Goal: Register for event/course

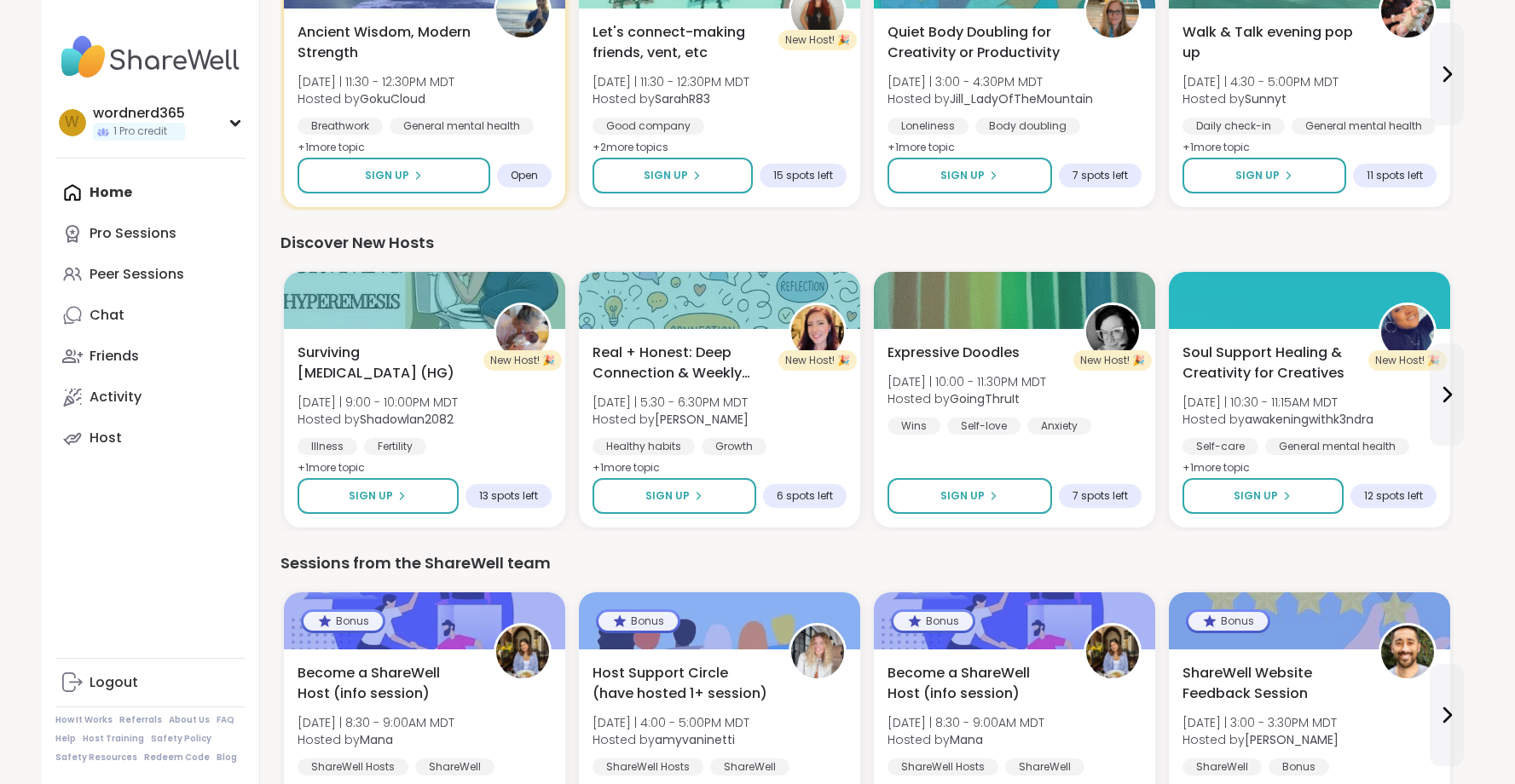
scroll to position [1054, 0]
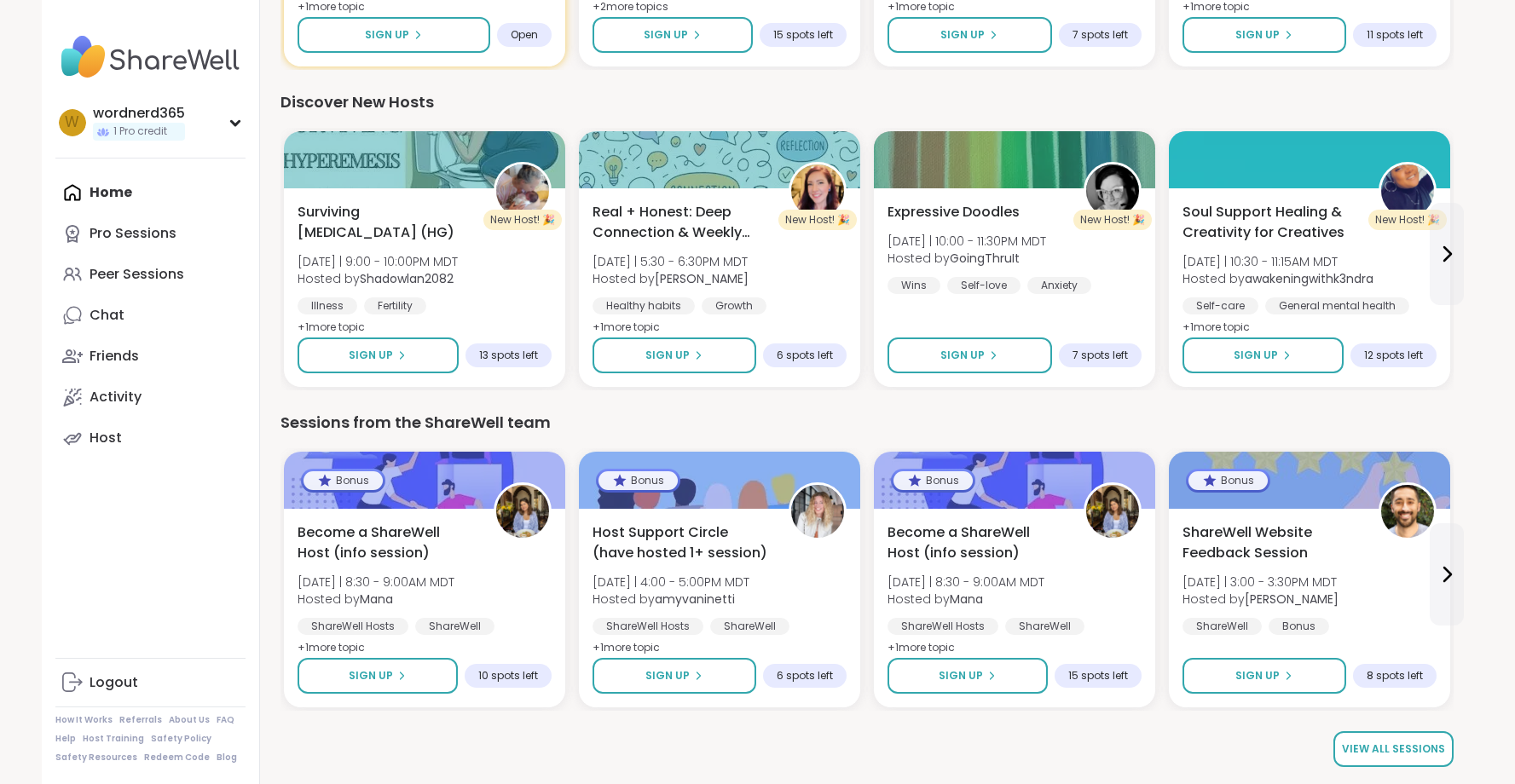
click at [1385, 759] on link "View all sessions" at bounding box center [1393, 748] width 120 height 36
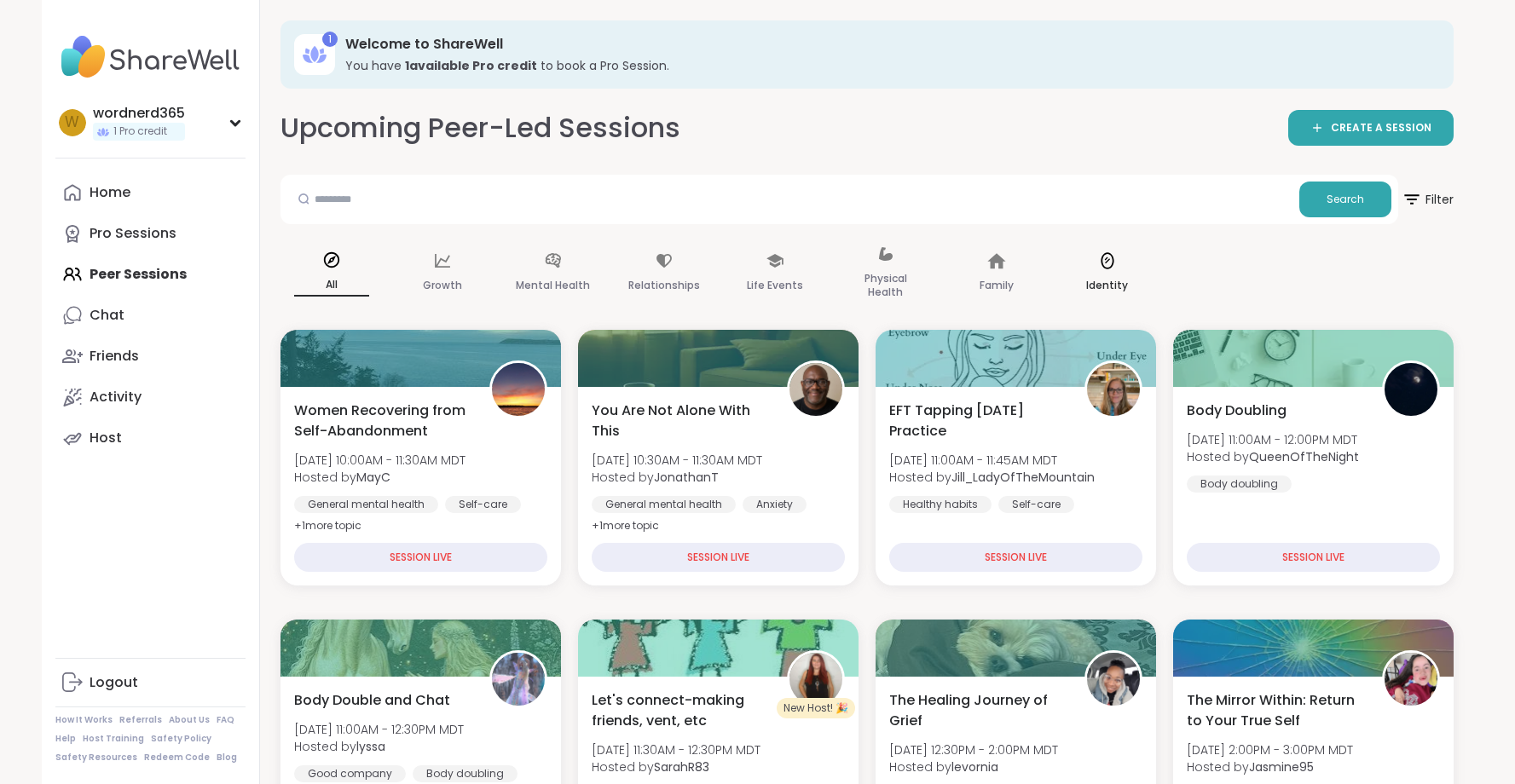
click at [1083, 267] on div "Identity" at bounding box center [1108, 273] width 103 height 85
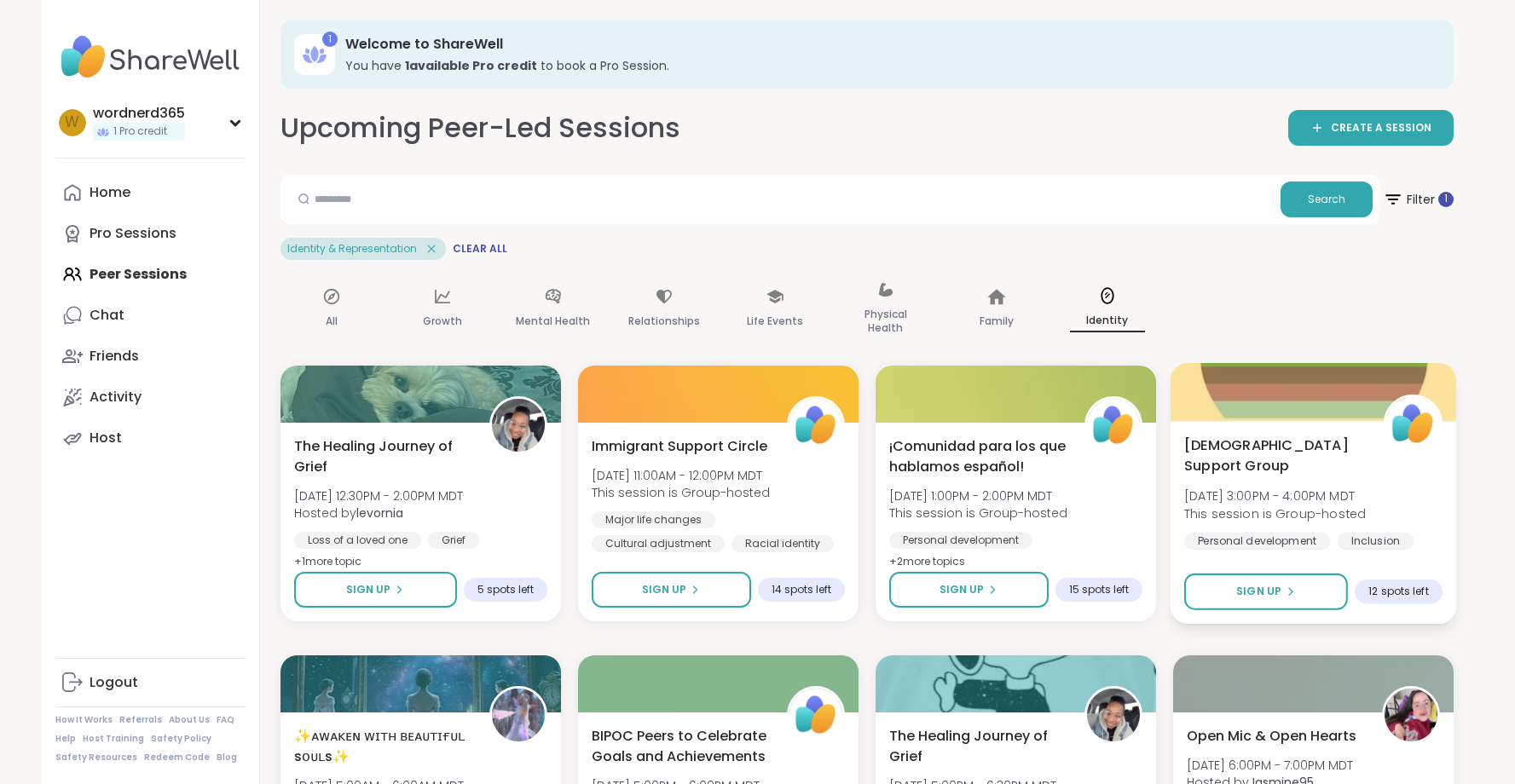
click at [1321, 448] on span "[DEMOGRAPHIC_DATA] Support Group" at bounding box center [1274, 456] width 180 height 42
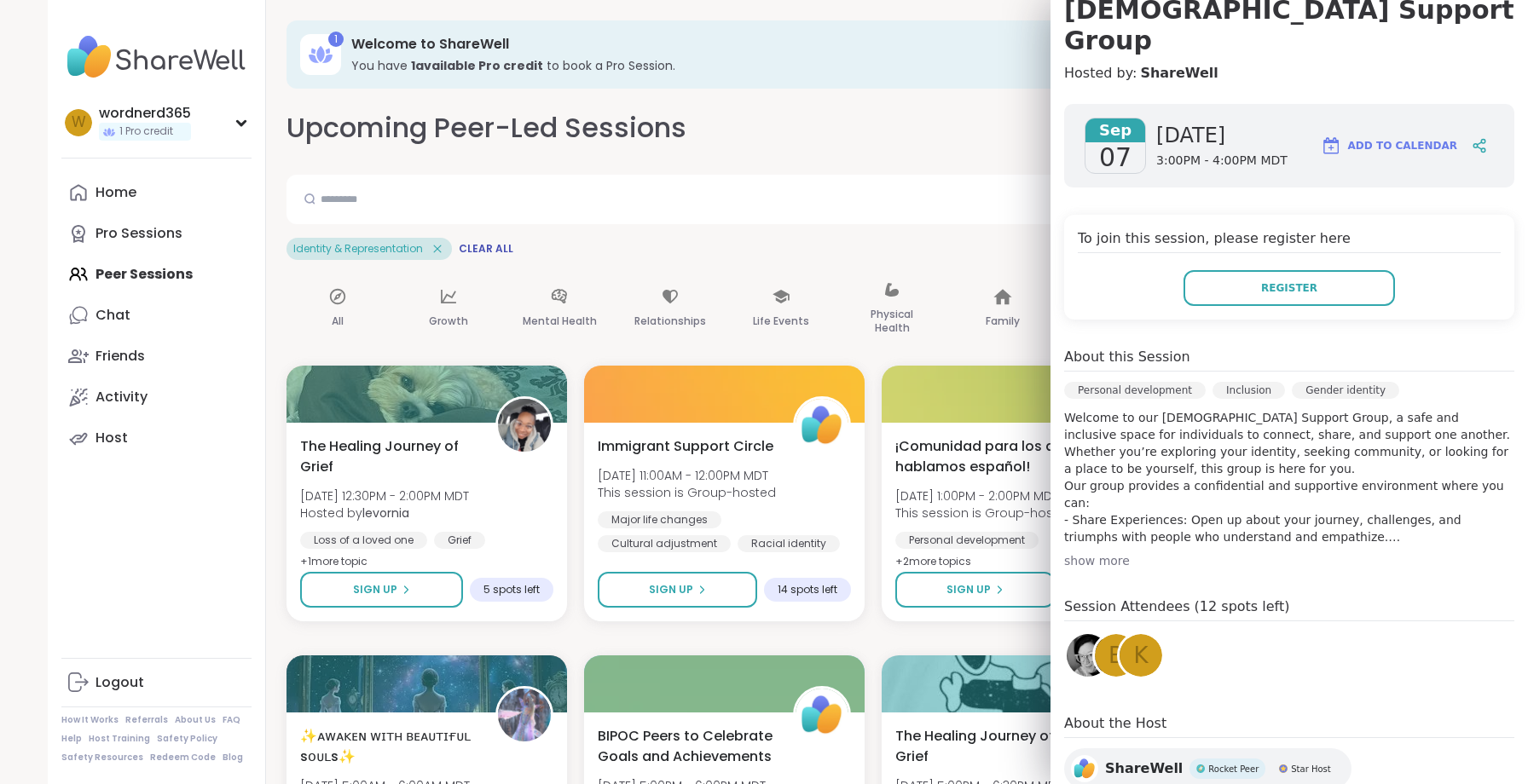
scroll to position [174, 0]
click at [1086, 554] on div "show more" at bounding box center [1289, 563] width 450 height 17
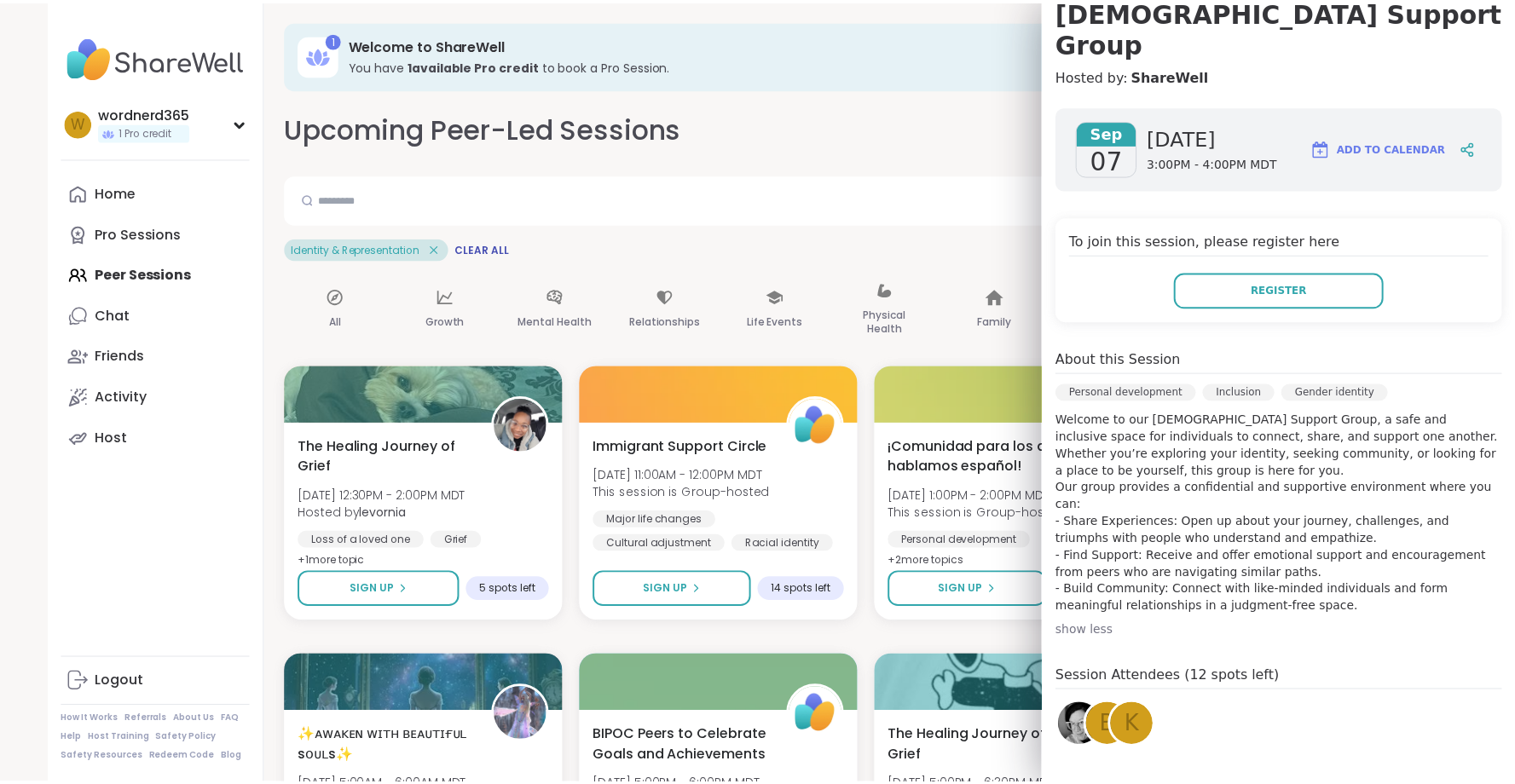
scroll to position [283, 0]
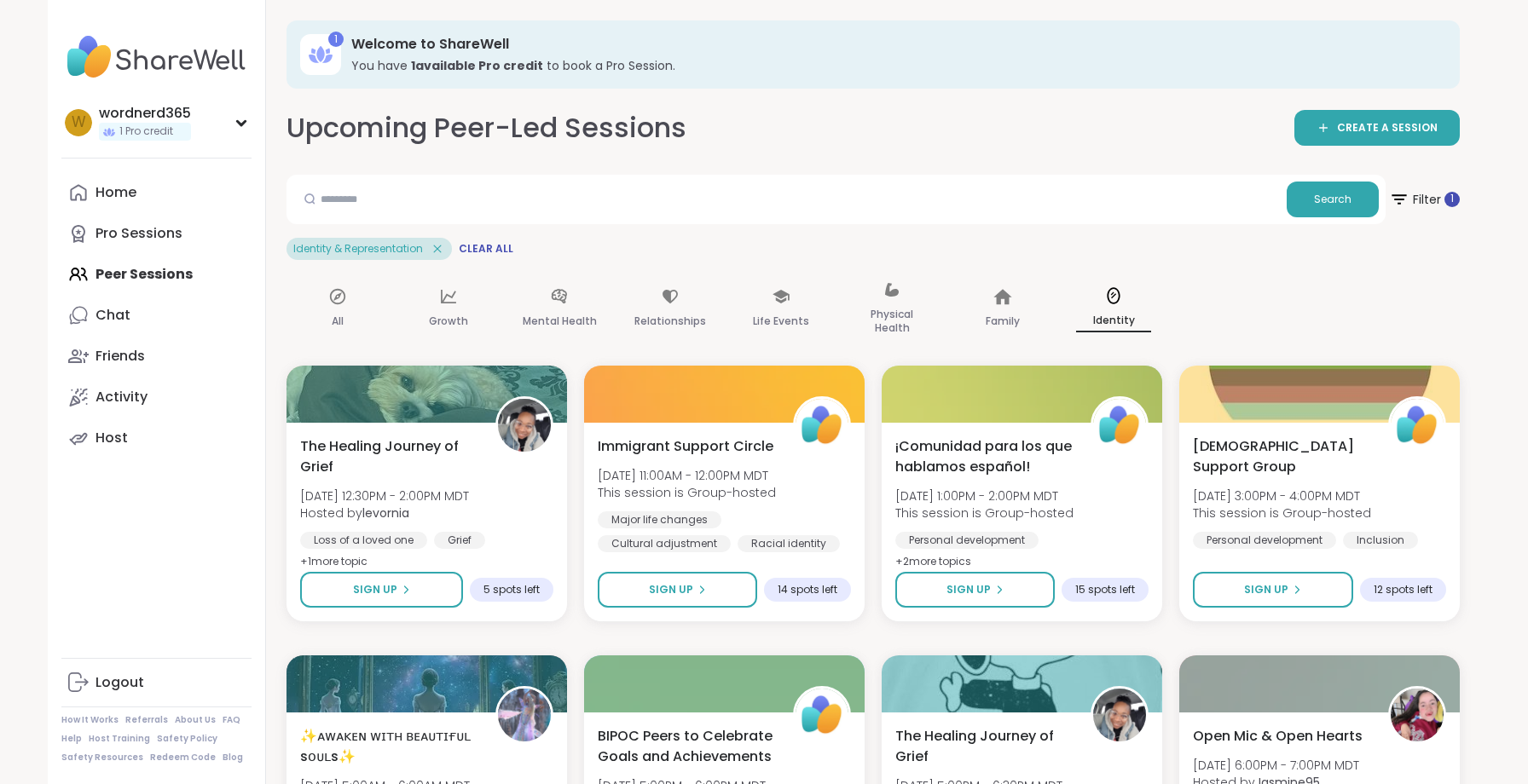
click at [860, 132] on div "Upcoming Peer-Led Sessions CREATE A SESSION" at bounding box center [873, 128] width 1174 height 38
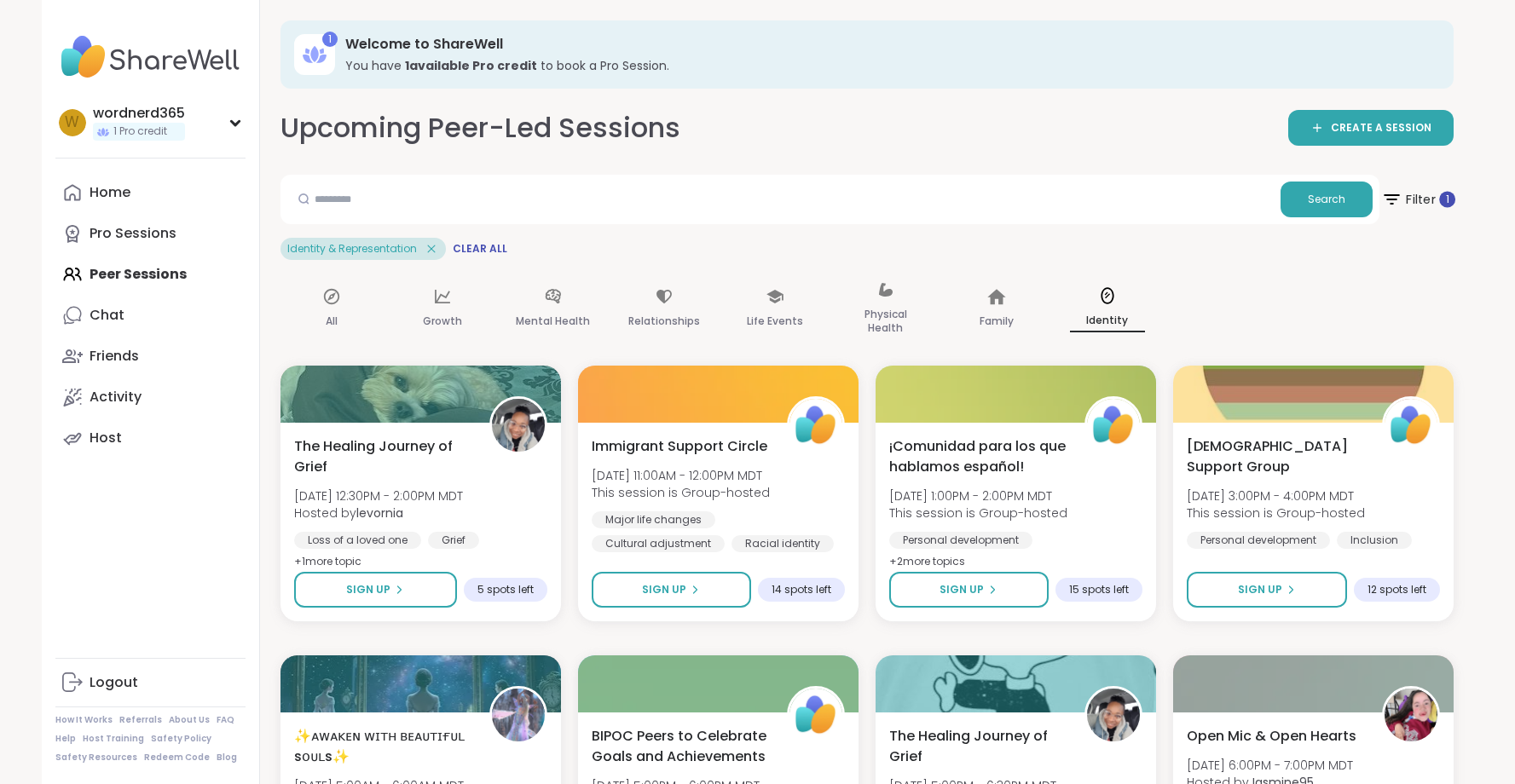
click at [1435, 200] on span "Filter 1" at bounding box center [1417, 199] width 74 height 43
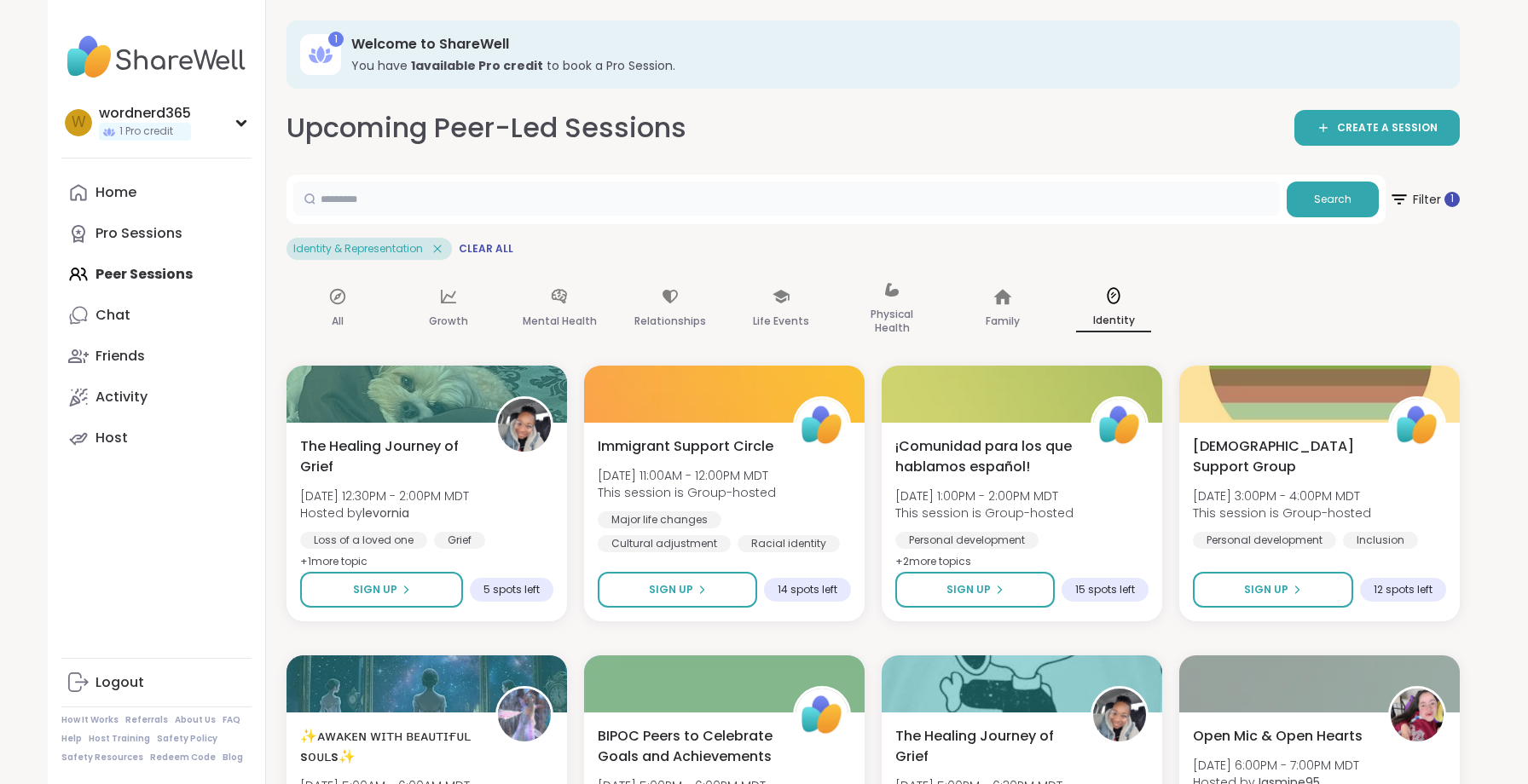
click at [890, 201] on input "text" at bounding box center [787, 198] width 987 height 34
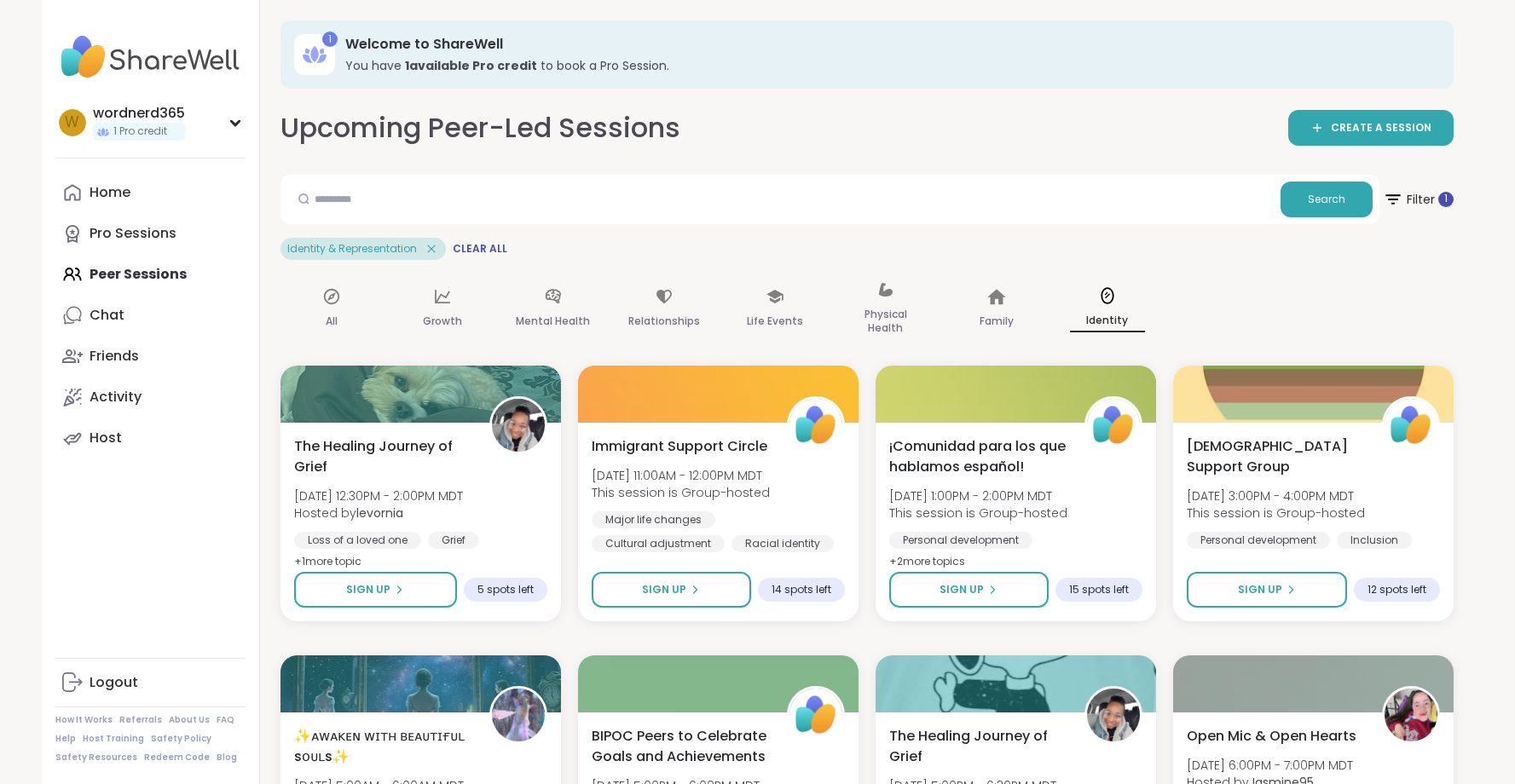
click at [842, 128] on div "Upcoming Peer-Led Sessions CREATE A SESSION" at bounding box center [867, 128] width 1174 height 38
